Goal: Task Accomplishment & Management: Manage account settings

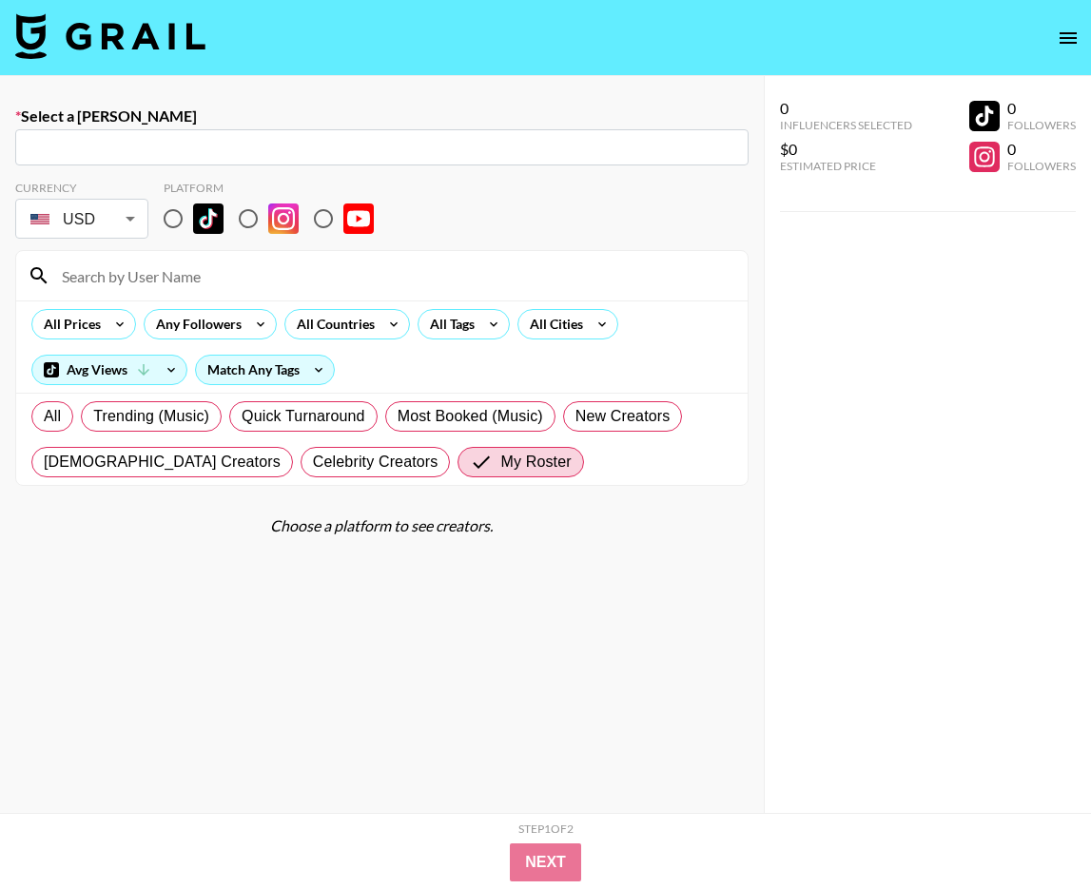
click at [175, 39] on img at bounding box center [110, 36] width 190 height 46
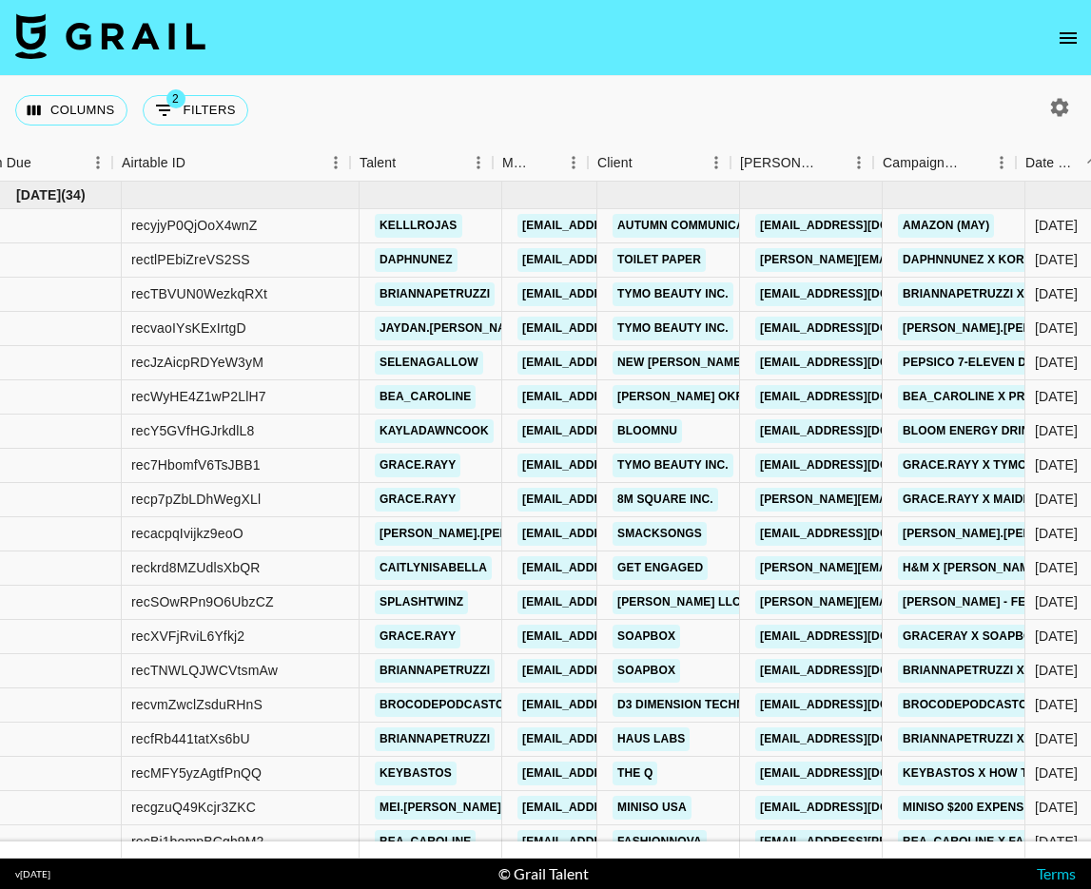
scroll to position [0, 45]
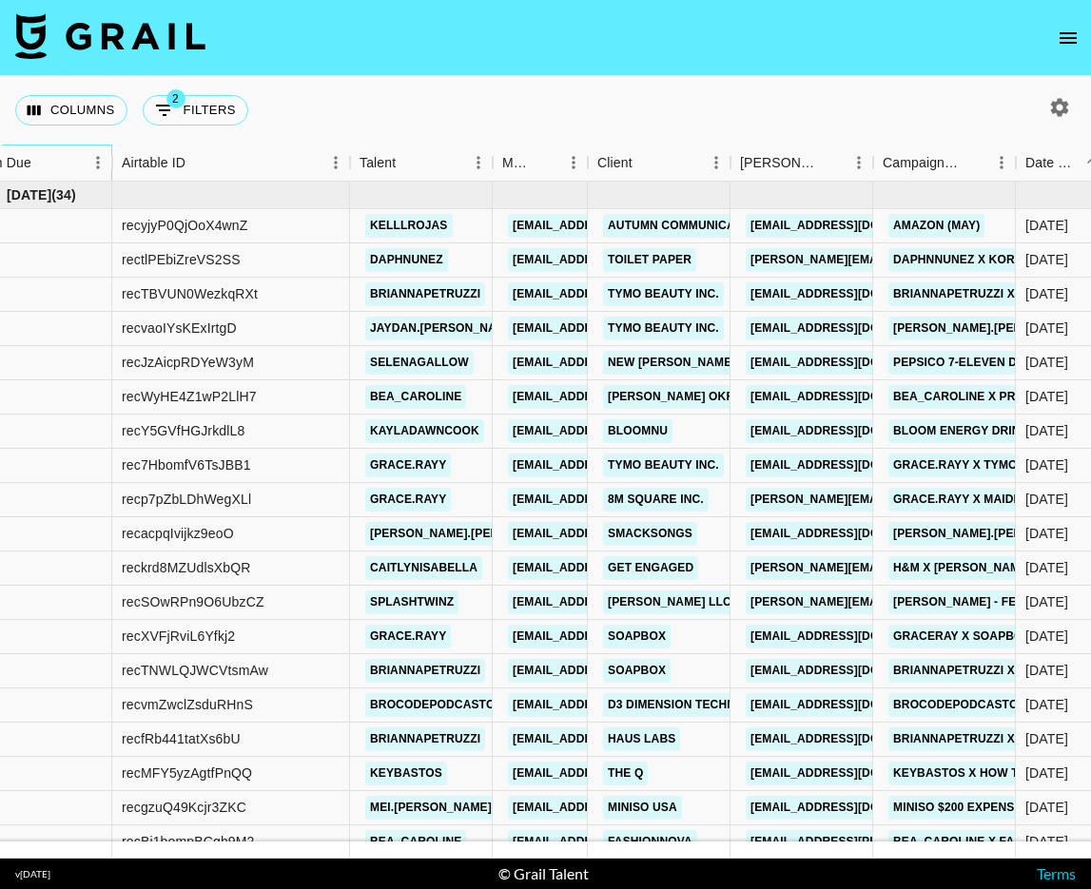
click at [63, 164] on div "Month Due" at bounding box center [24, 163] width 119 height 37
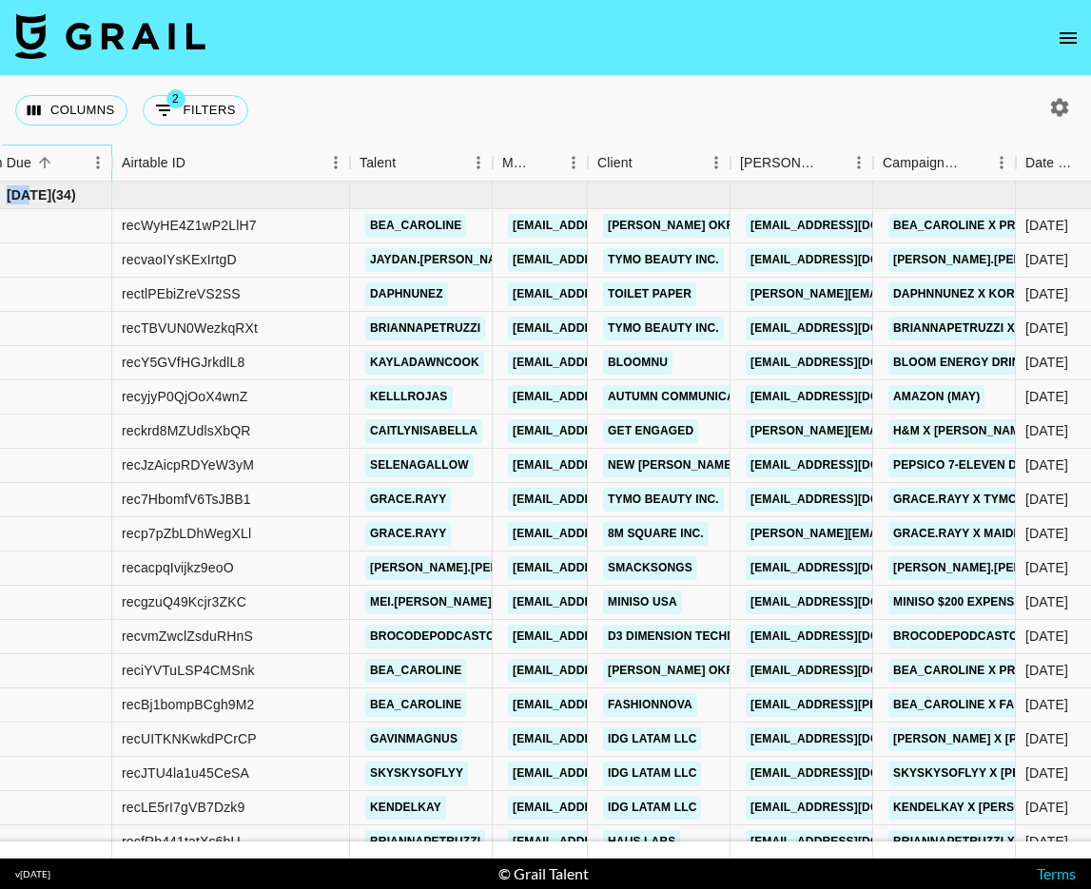
click at [63, 164] on div "Month Due" at bounding box center [24, 163] width 119 height 37
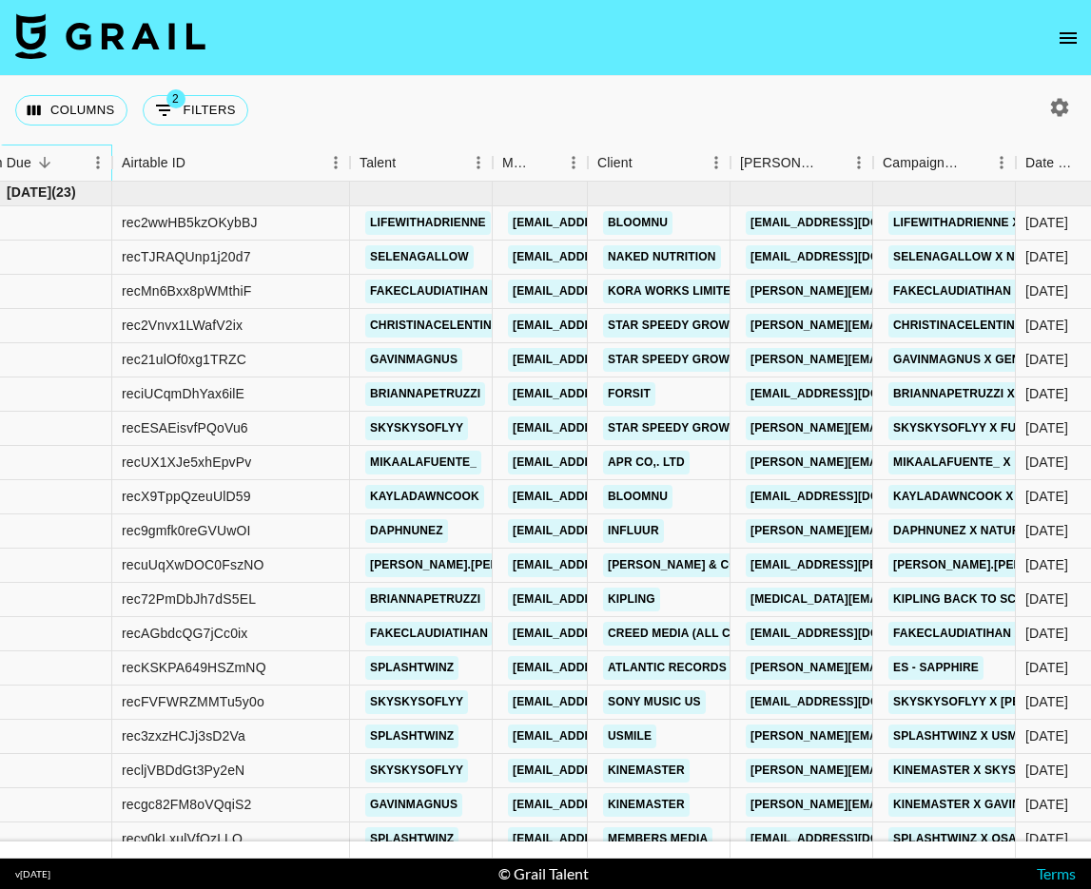
scroll to position [1085, 126]
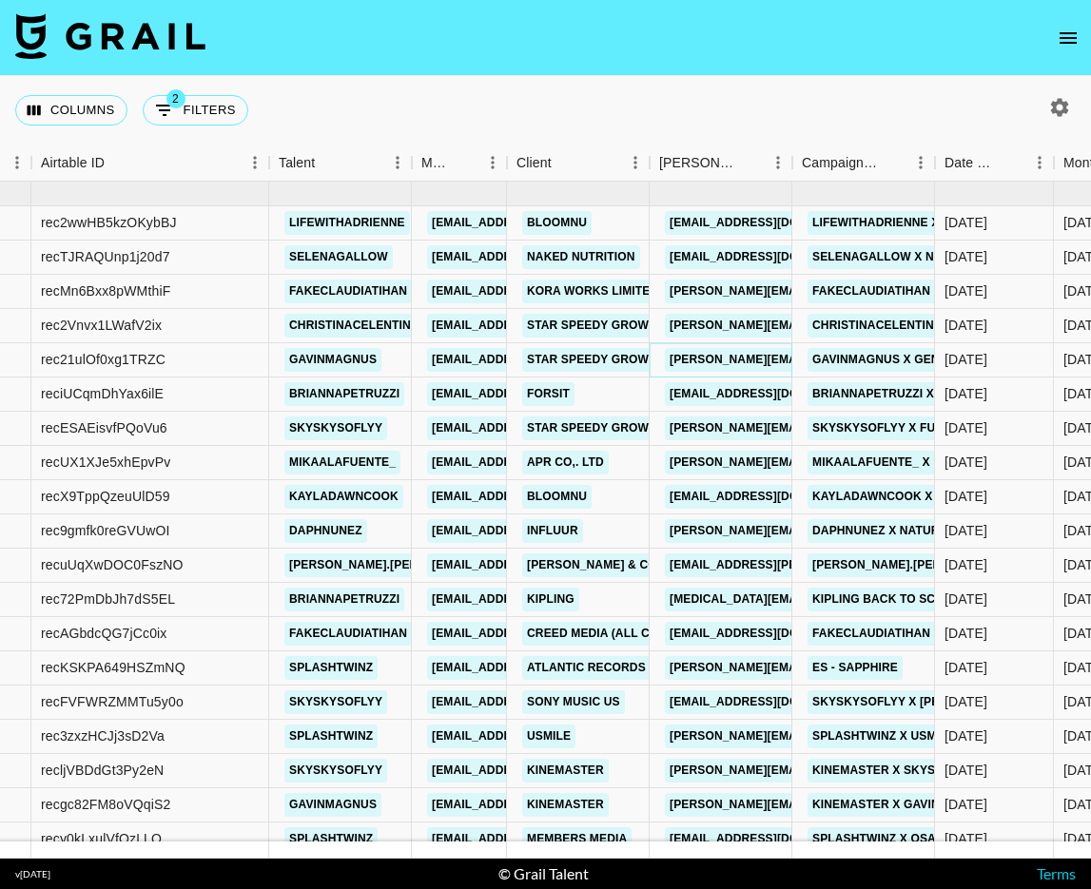
click at [757, 359] on link "[PERSON_NAME][EMAIL_ADDRESS][DOMAIN_NAME]" at bounding box center [820, 360] width 310 height 24
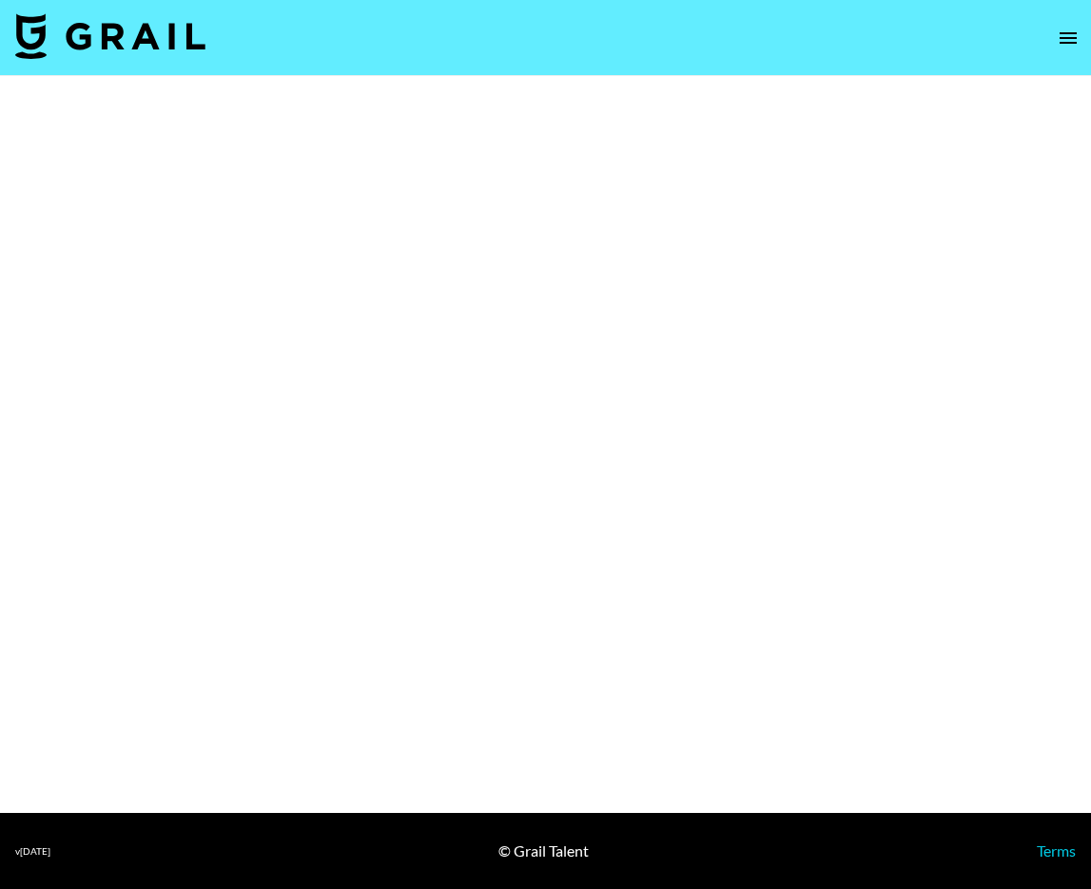
select select "Brand"
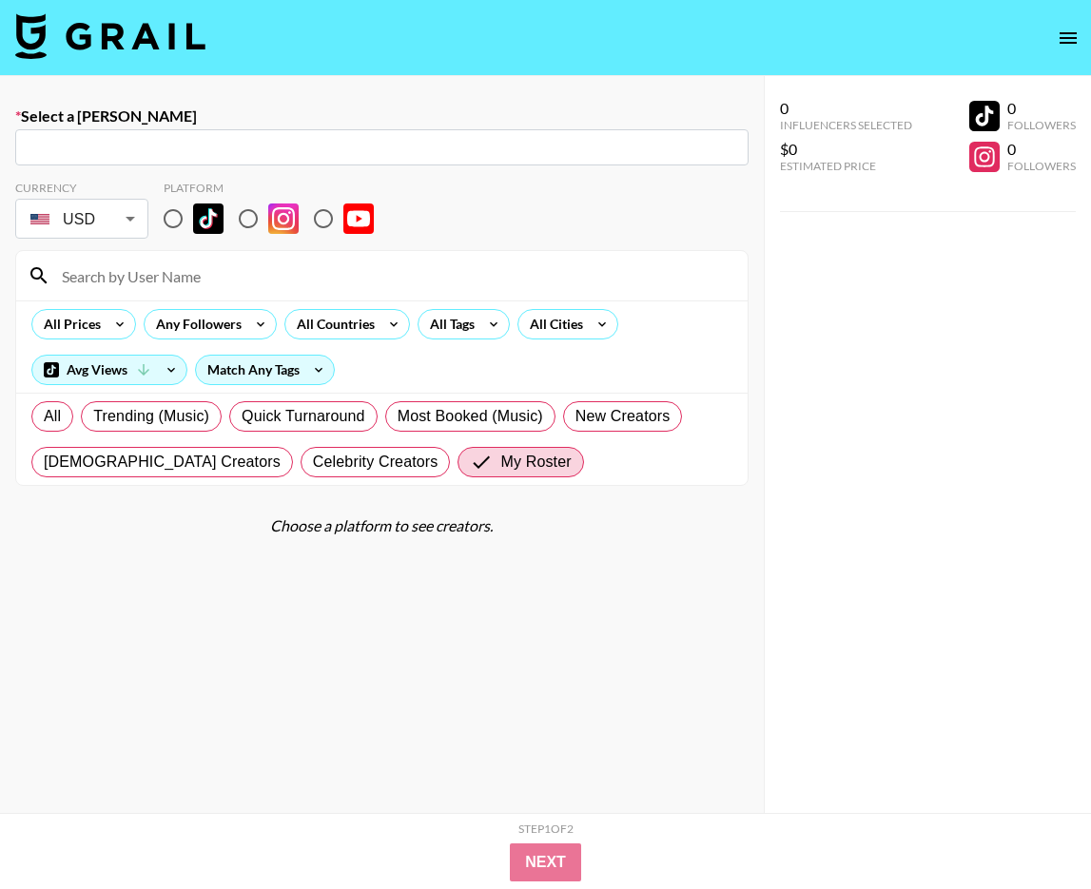
click at [93, 19] on img at bounding box center [110, 36] width 190 height 46
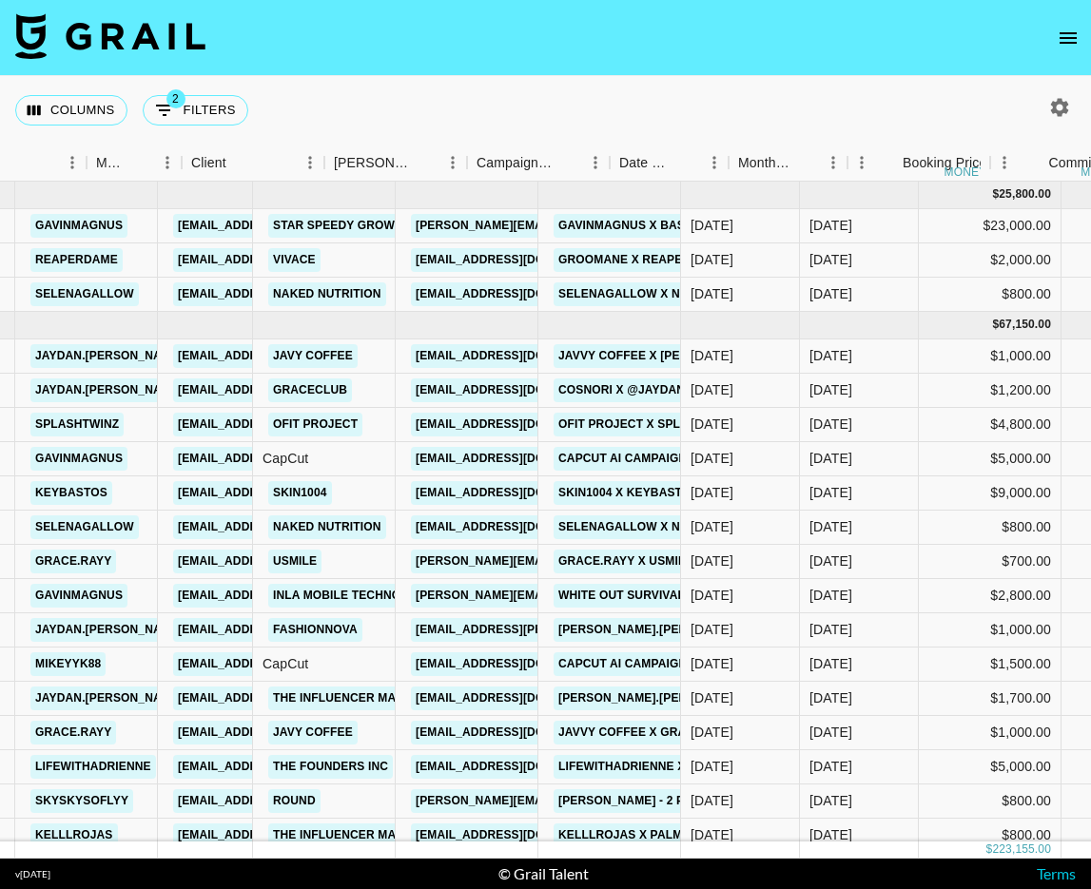
scroll to position [0, 563]
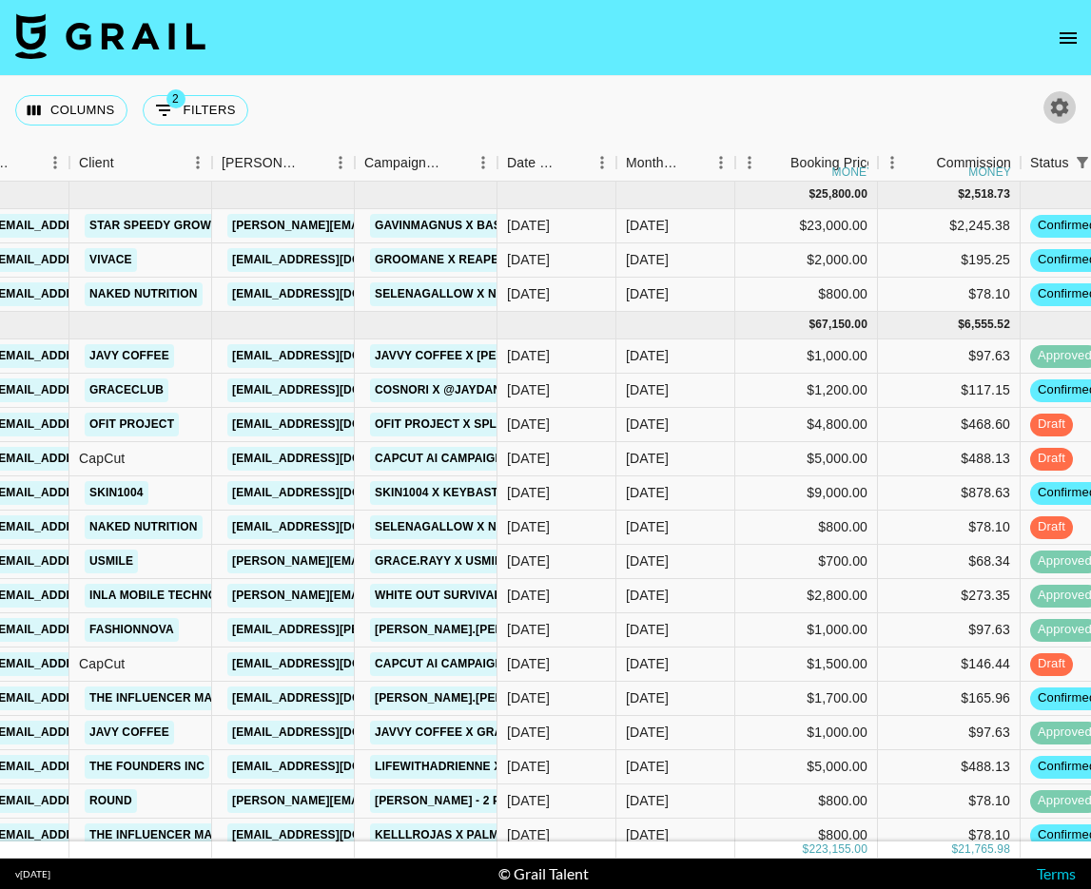
click at [1055, 108] on icon "button" at bounding box center [1060, 107] width 18 height 18
select select "[DATE]"
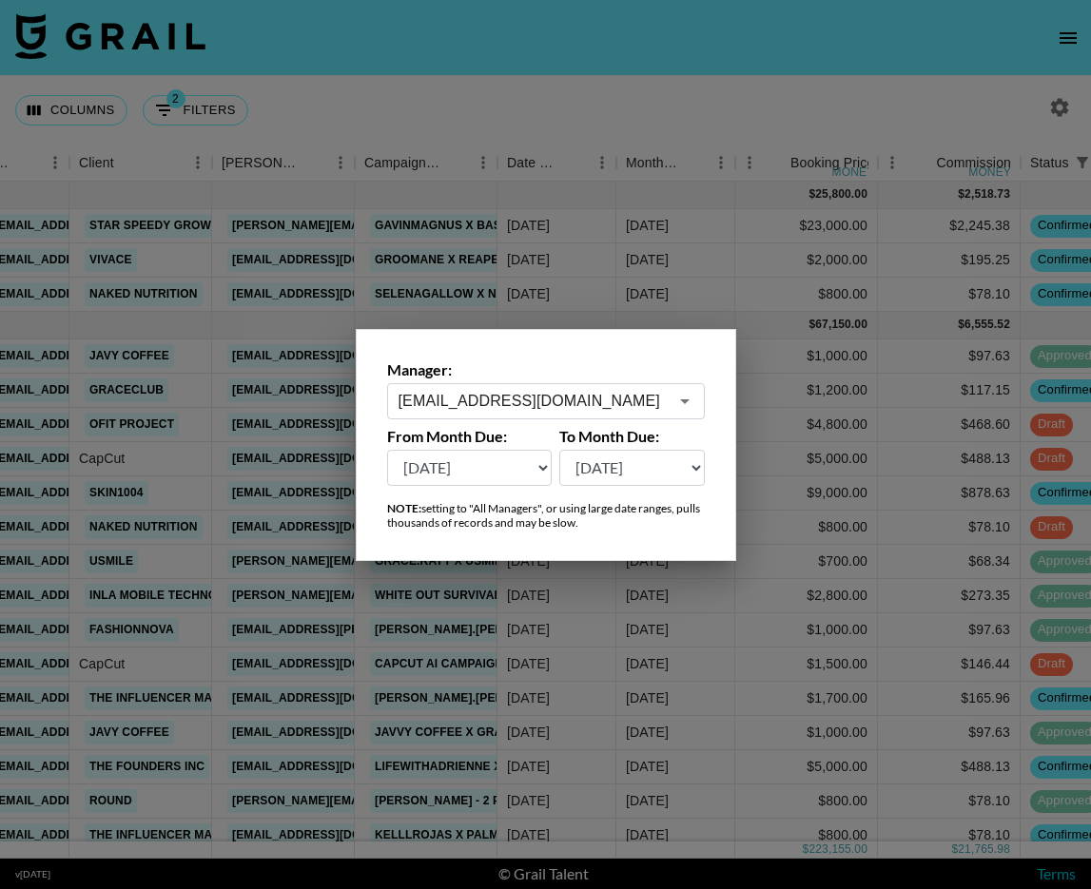
click at [536, 395] on input "maxelk@grail-talent.com" at bounding box center [532, 401] width 269 height 22
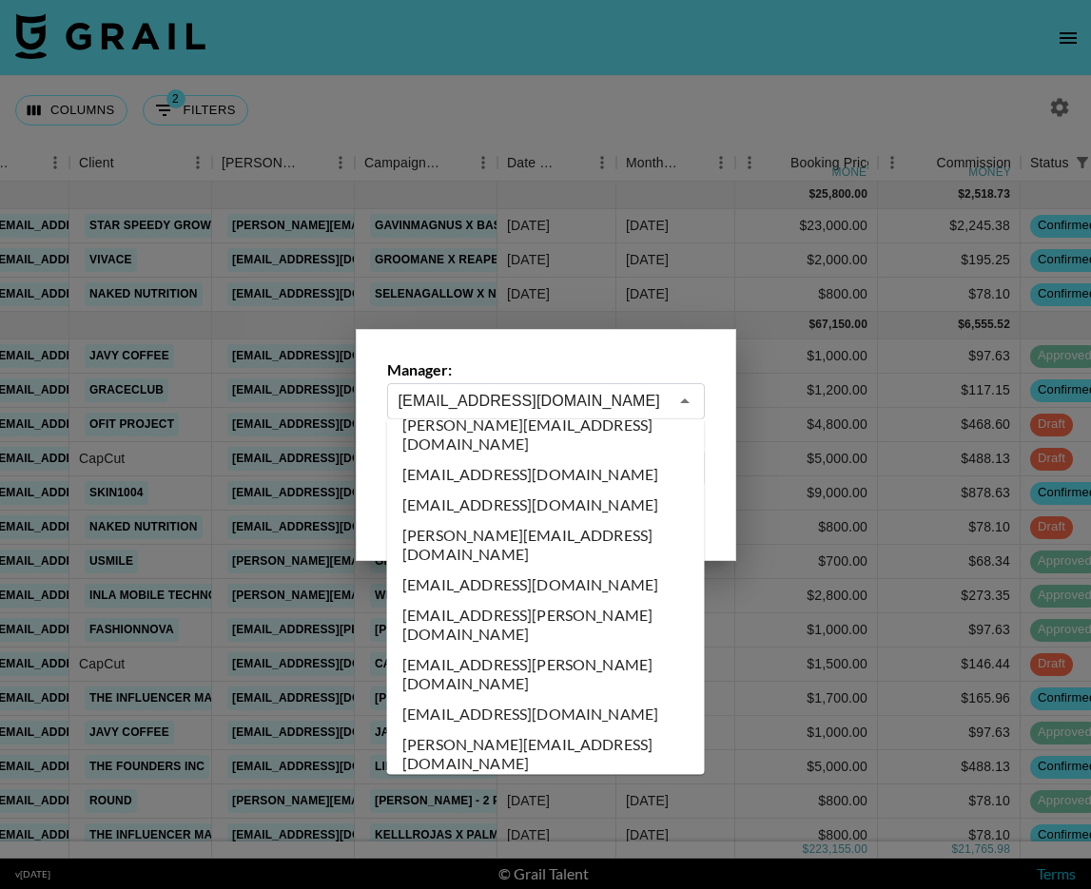
scroll to position [0, 0]
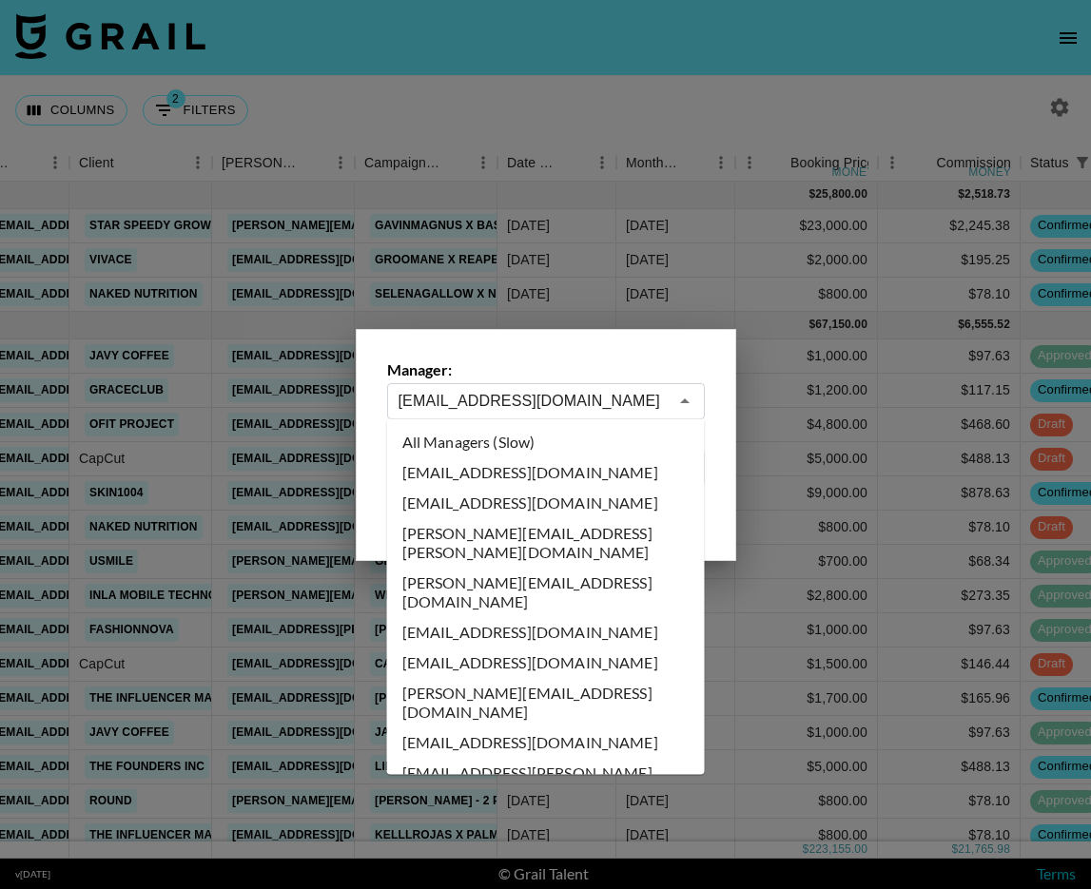
click at [561, 435] on li "All Managers (Slow)" at bounding box center [546, 442] width 318 height 30
type input "All Managers (Slow)"
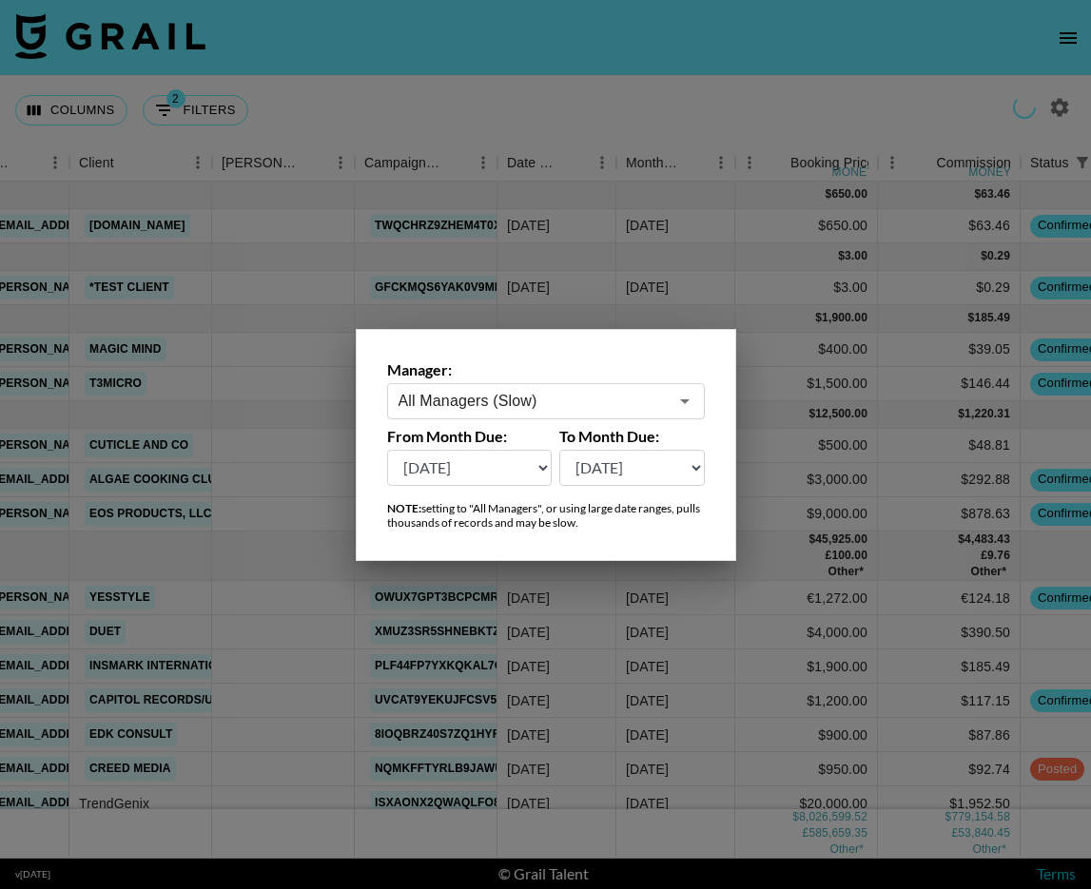
click at [687, 95] on div at bounding box center [545, 444] width 1091 height 889
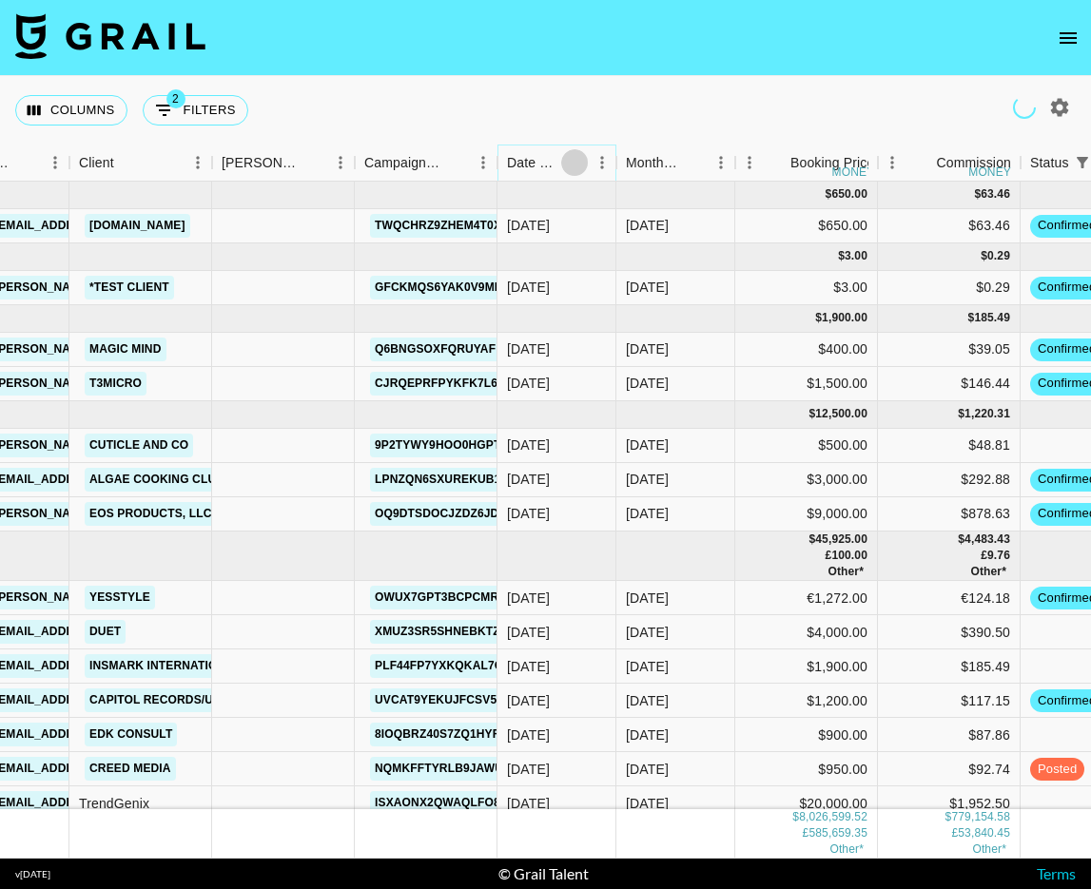
click at [573, 152] on button "Sort" at bounding box center [574, 162] width 27 height 27
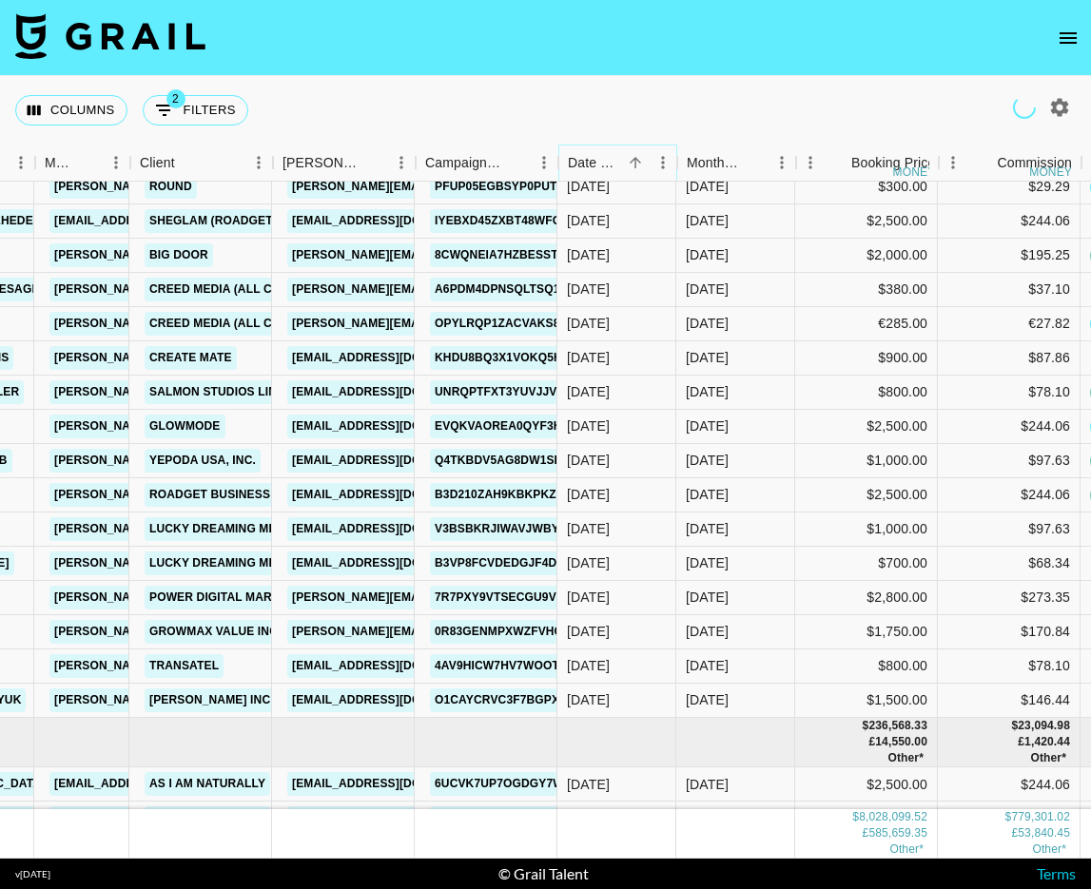
scroll to position [208382, 509]
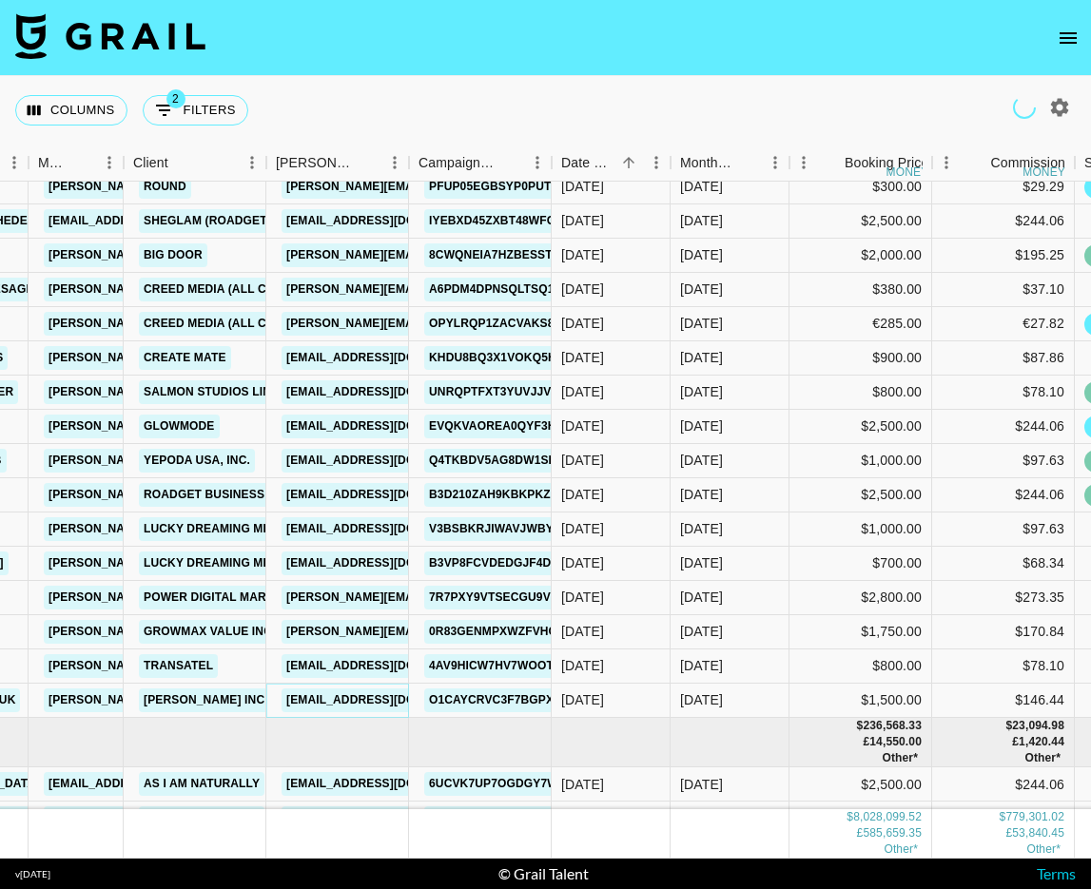
click at [336, 698] on link "[EMAIL_ADDRESS][DOMAIN_NAME]" at bounding box center [387, 700] width 213 height 24
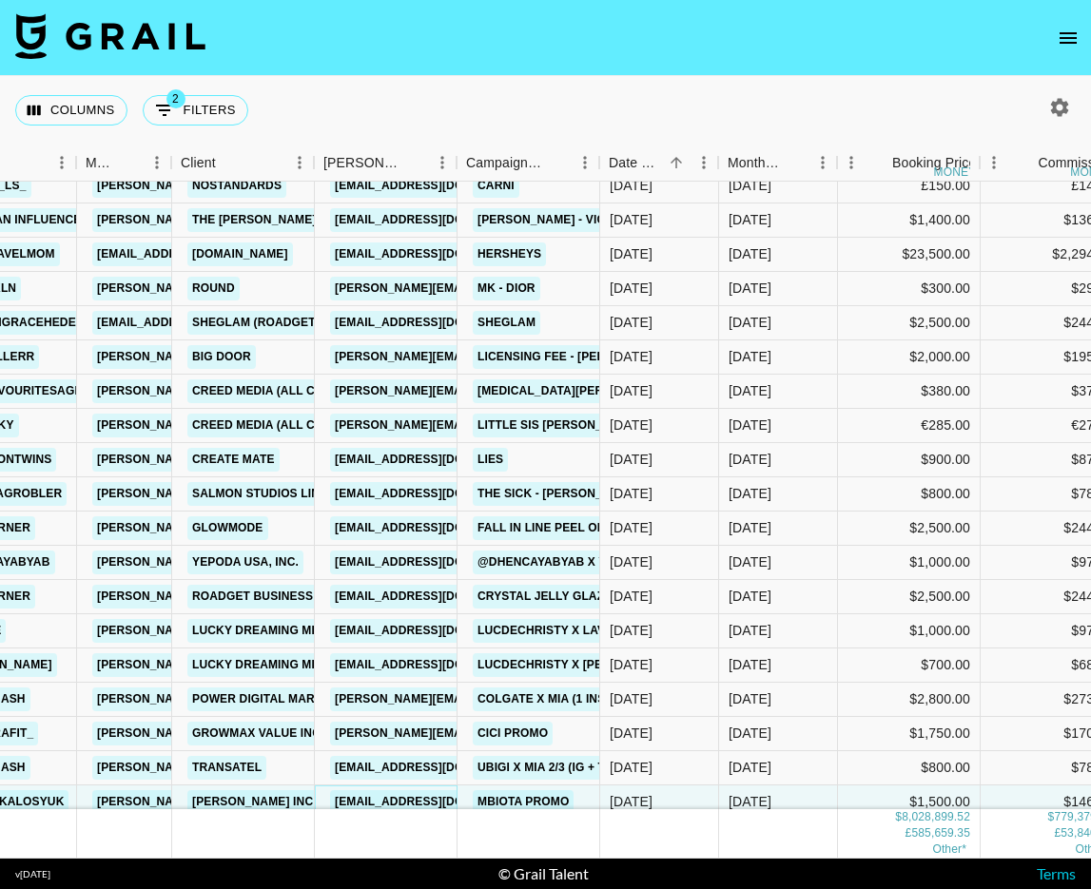
scroll to position [208281, 461]
click at [407, 361] on link "tammy@bigdoor.tv" at bounding box center [484, 357] width 310 height 24
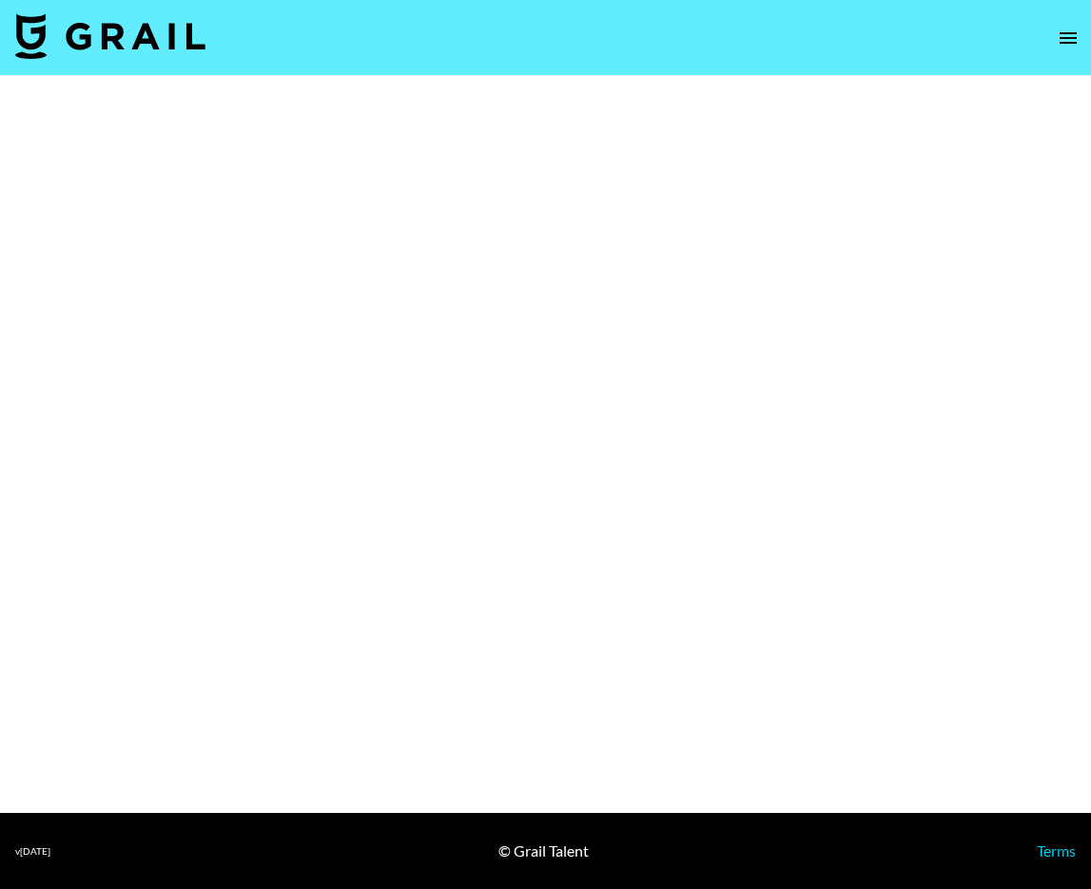
select select "Brand"
